Goal: Task Accomplishment & Management: Use online tool/utility

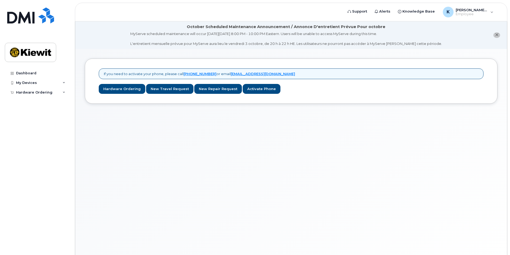
click at [88, 183] on div "If you need to activate your phone, please call [PHONE_NUMBER] or email [EMAIL_…" at bounding box center [291, 159] width 432 height 220
click at [50, 80] on div "My Devices" at bounding box center [37, 83] width 65 height 10
click at [54, 94] on div "Hardware Ordering" at bounding box center [37, 93] width 65 height 10
click at [54, 93] on div "Hardware Ordering" at bounding box center [37, 93] width 65 height 10
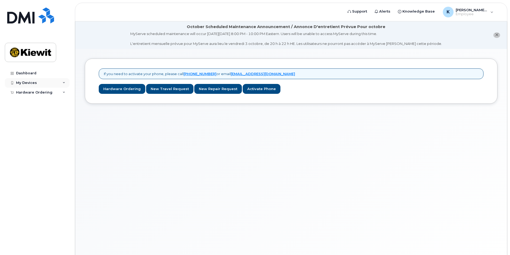
click at [54, 86] on div "My Devices" at bounding box center [37, 83] width 65 height 10
click at [235, 125] on div "If you need to activate your phone, please call [PHONE_NUMBER] or email [EMAIL_…" at bounding box center [291, 159] width 432 height 220
click at [139, 163] on div "If you need to activate your phone, please call [PHONE_NUMBER] or email [EMAIL_…" at bounding box center [291, 159] width 432 height 220
click at [121, 156] on div "If you need to activate your phone, please call [PHONE_NUMBER] or email [EMAIL_…" at bounding box center [291, 159] width 432 height 220
